Goal: Download file/media

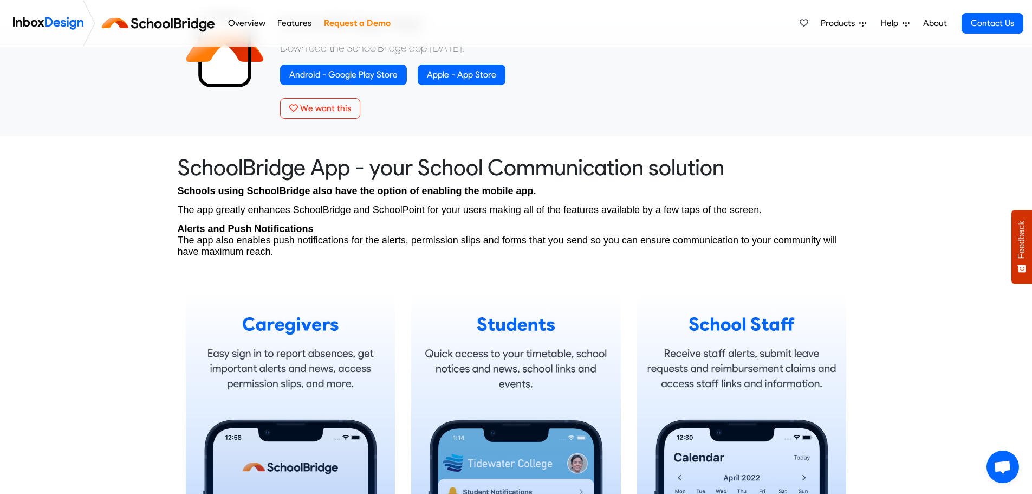
scroll to position [297, 0]
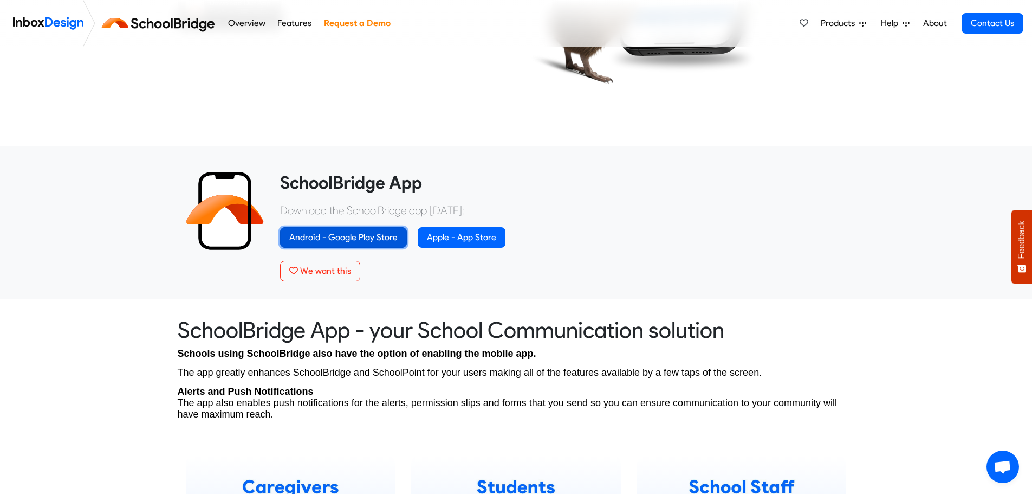
click at [332, 236] on link "Android - Google Play Store" at bounding box center [343, 237] width 127 height 21
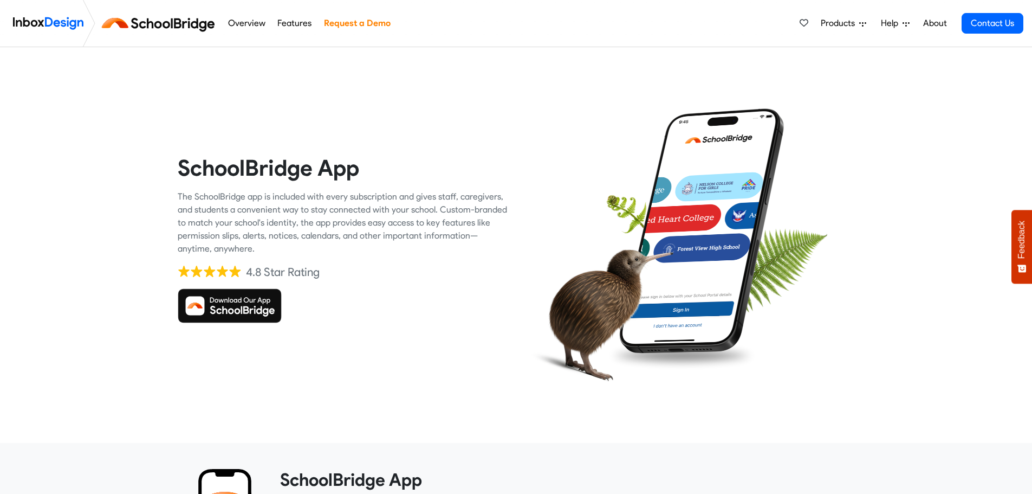
scroll to position [297, 0]
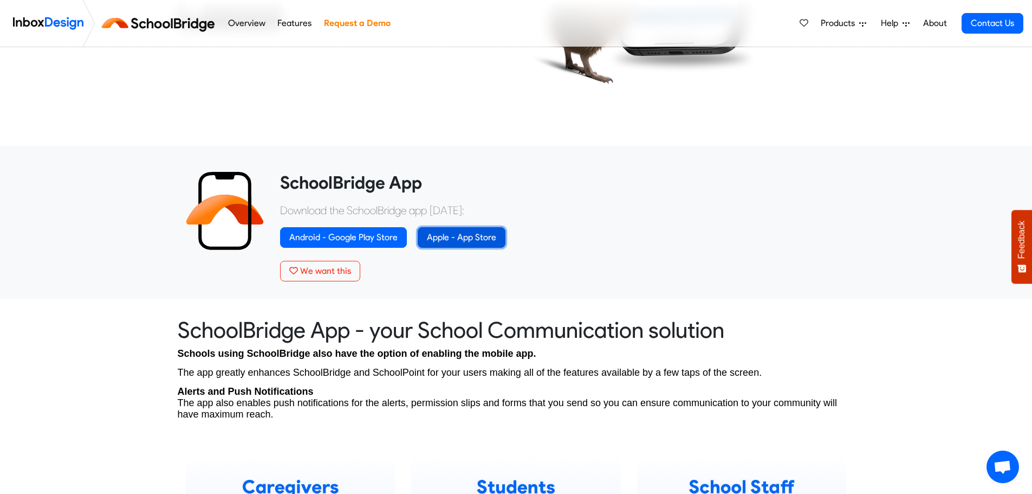
click at [448, 235] on link "Apple - App Store" at bounding box center [462, 237] width 88 height 21
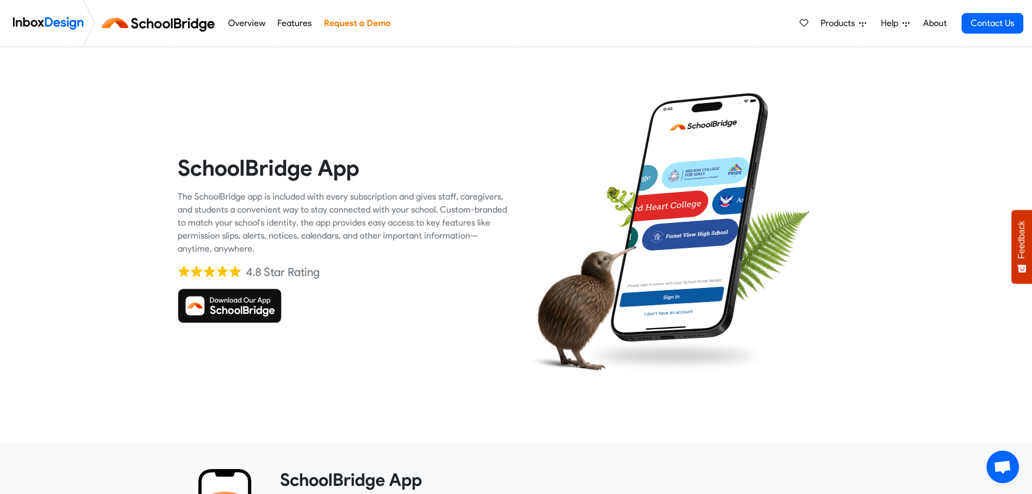
click at [221, 300] on img at bounding box center [230, 305] width 104 height 35
click at [230, 309] on img at bounding box center [230, 305] width 104 height 35
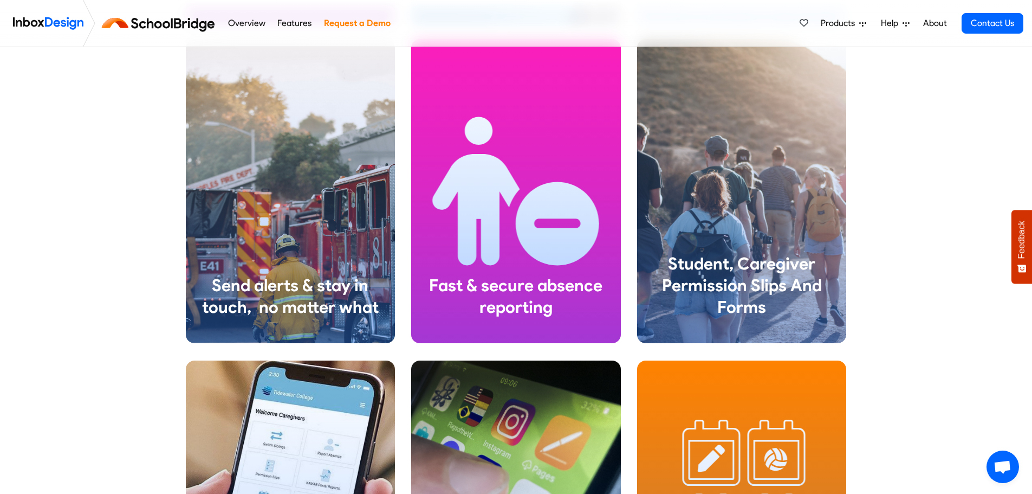
scroll to position [1084, 0]
